Goal: Navigation & Orientation: Find specific page/section

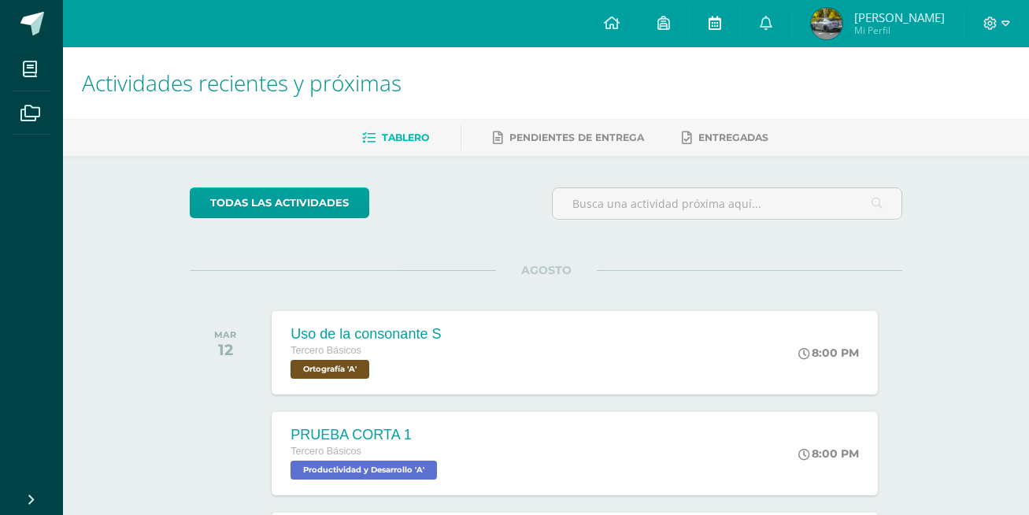
click at [701, 22] on link at bounding box center [715, 23] width 50 height 47
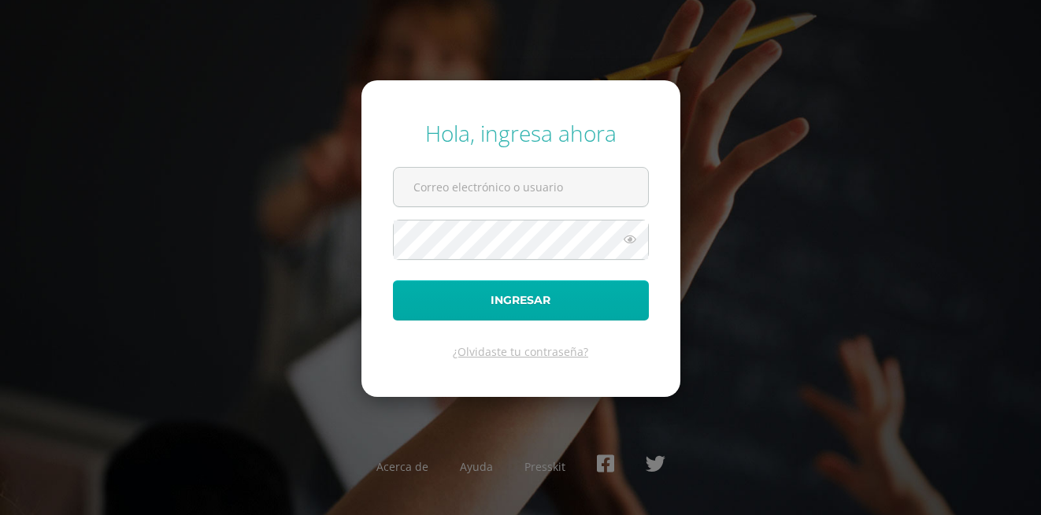
type input "20180041@fatima.edu.gt"
click at [570, 309] on button "Ingresar" at bounding box center [521, 300] width 256 height 40
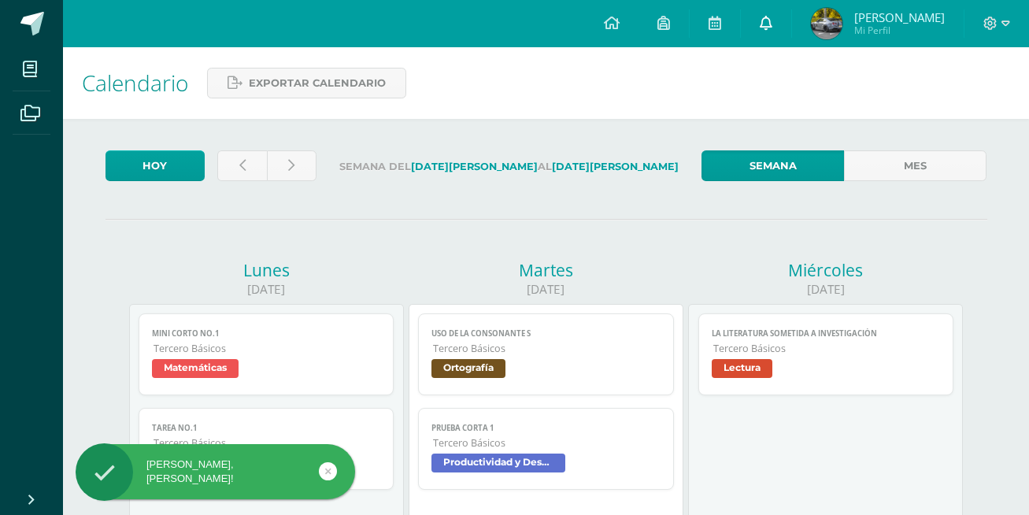
click at [755, 35] on link at bounding box center [766, 23] width 50 height 47
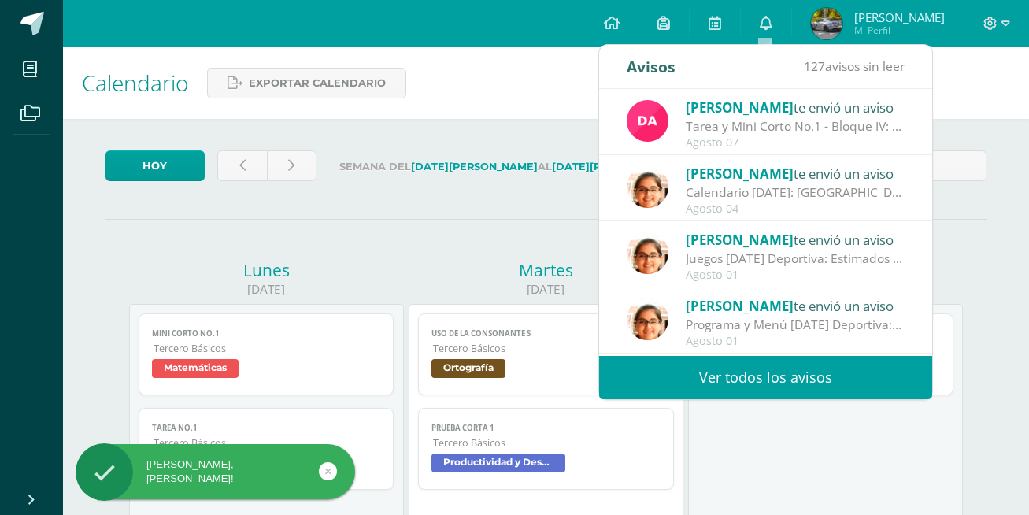
click at [745, 111] on span "[PERSON_NAME]" at bounding box center [740, 107] width 108 height 18
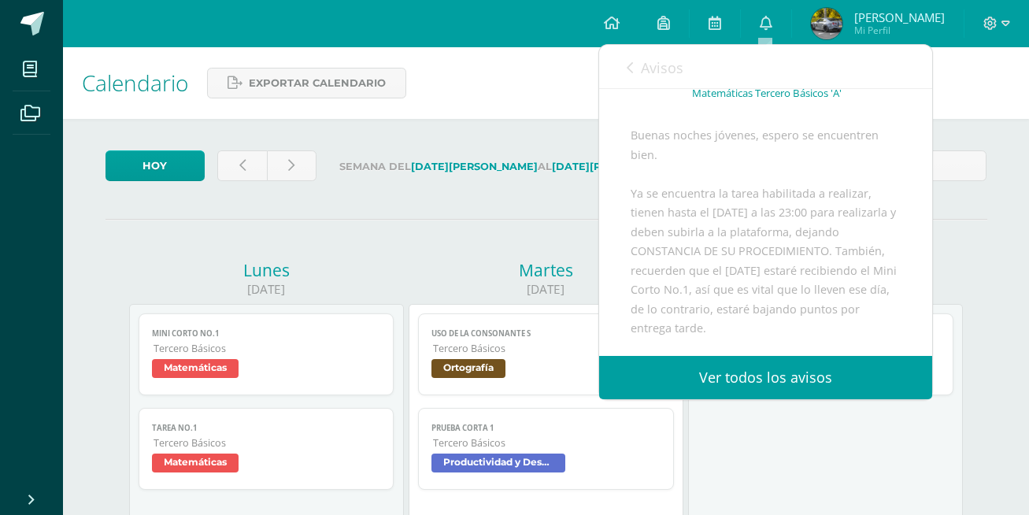
scroll to position [210, 0]
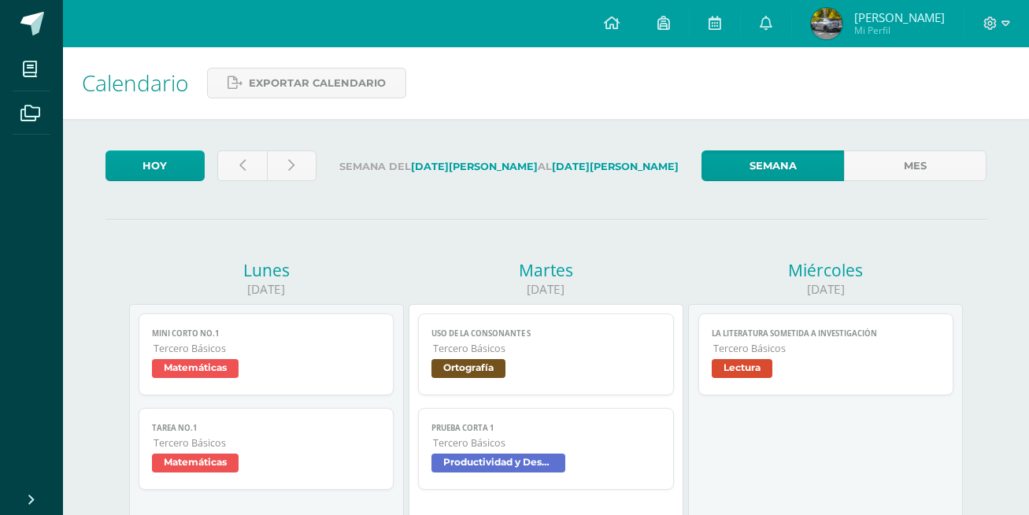
scroll to position [450, 0]
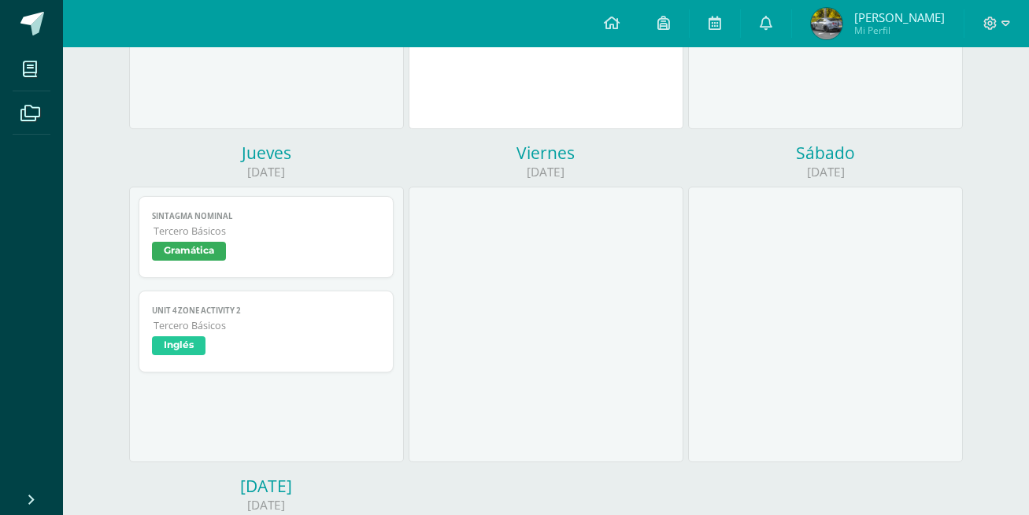
click at [963, 187] on div "Sábado 16/08/2025" at bounding box center [825, 308] width 279 height 333
